Goal: Transaction & Acquisition: Purchase product/service

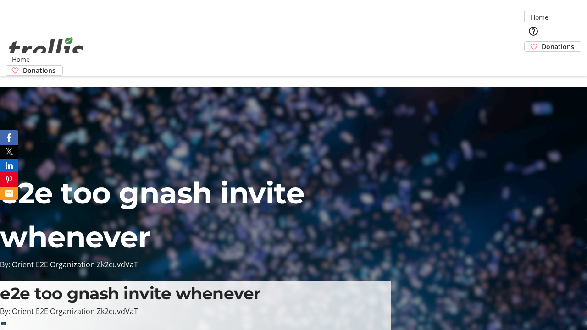
click at [542, 42] on span "Donations" at bounding box center [558, 47] width 33 height 10
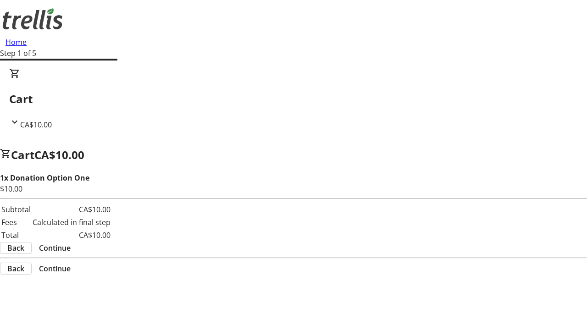
select select "CA"
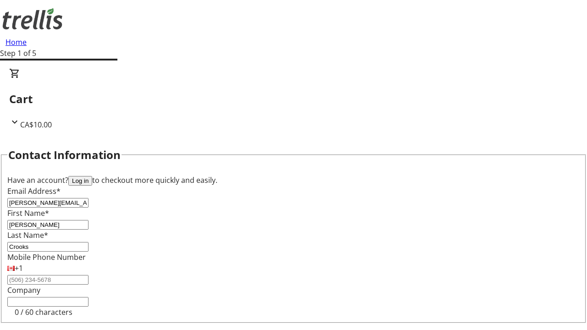
scroll to position [123, 0]
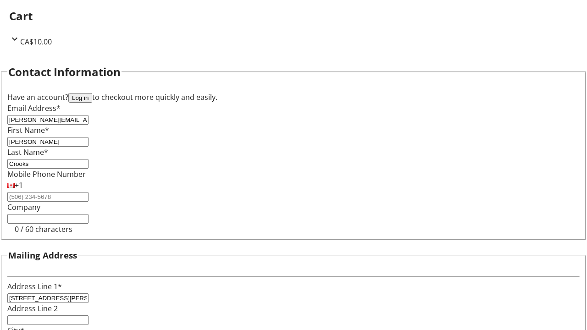
select select "BC"
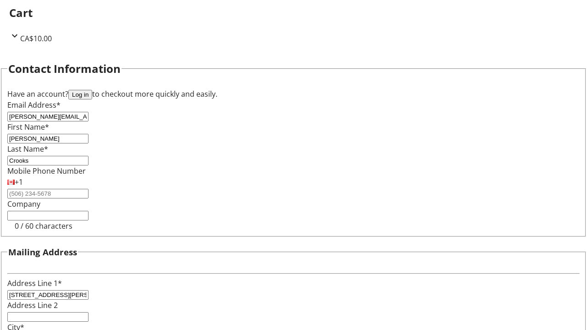
type input "Kelowna"
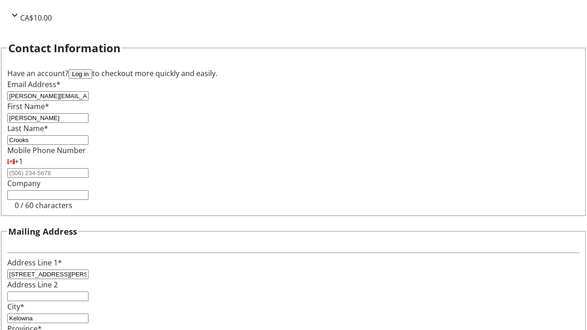
type input "V1Y 0C2"
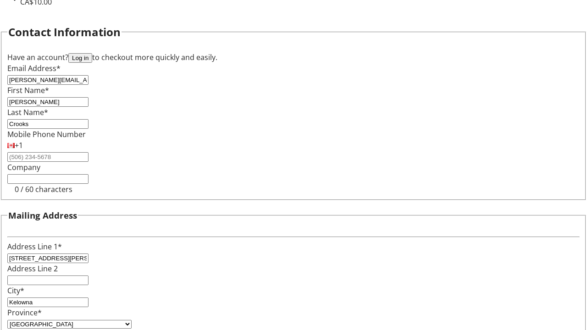
scroll to position [0, 0]
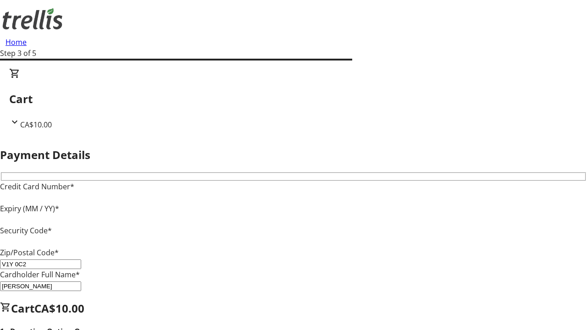
type input "V1Y 0C2"
